Goal: Browse casually: Explore the website without a specific task or goal

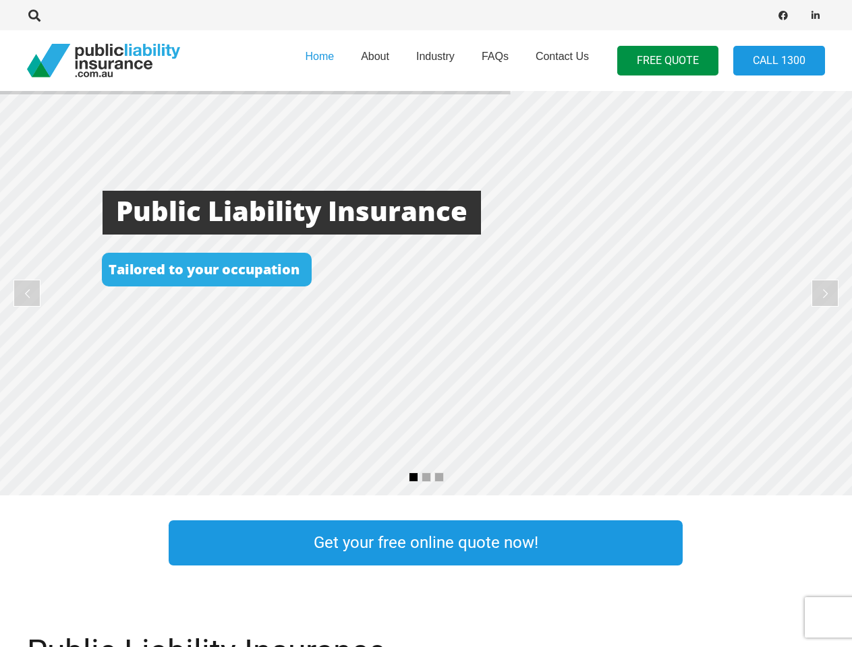
click at [425, 324] on rs-layer at bounding box center [426, 293] width 852 height 405
click at [34, 16] on icon "Search" at bounding box center [34, 15] width 12 height 12
click at [57, 16] on div at bounding box center [215, 15] width 376 height 42
click at [425, 293] on rs-layer at bounding box center [426, 293] width 852 height 405
click at [27, 293] on rs-arrow at bounding box center [26, 293] width 27 height 27
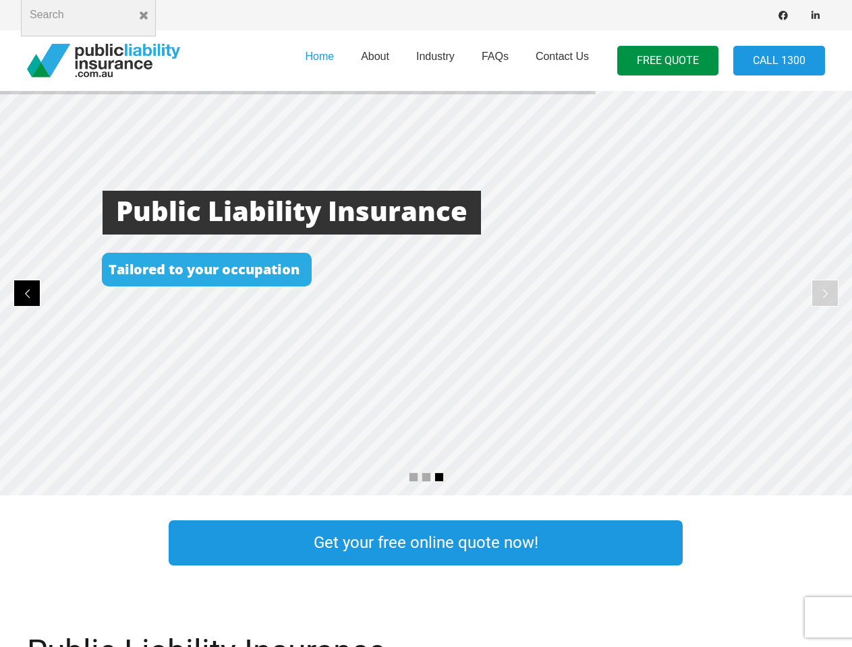
click at [825, 293] on rs-arrow at bounding box center [824, 293] width 27 height 27
click at [413, 477] on rs-bullet at bounding box center [413, 477] width 9 height 9
click at [426, 477] on rs-bullet at bounding box center [425, 477] width 9 height 9
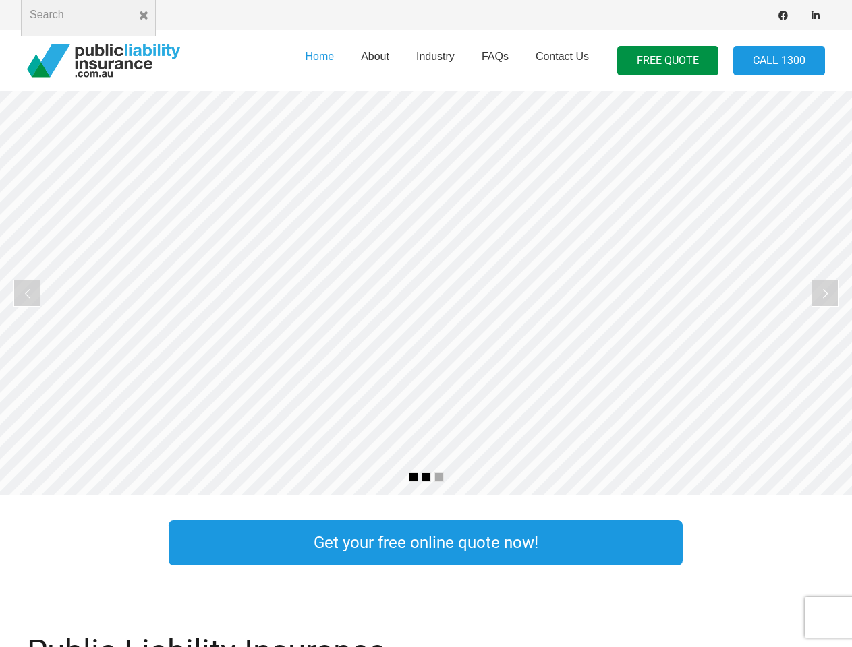
click at [439, 477] on rs-bullet at bounding box center [438, 477] width 9 height 9
click at [425, 293] on rs-slide "Cost Effective Public Liability Insurance Start Your Free Quote Online Now" at bounding box center [426, 293] width 852 height 405
